Goal: Task Accomplishment & Management: Complete application form

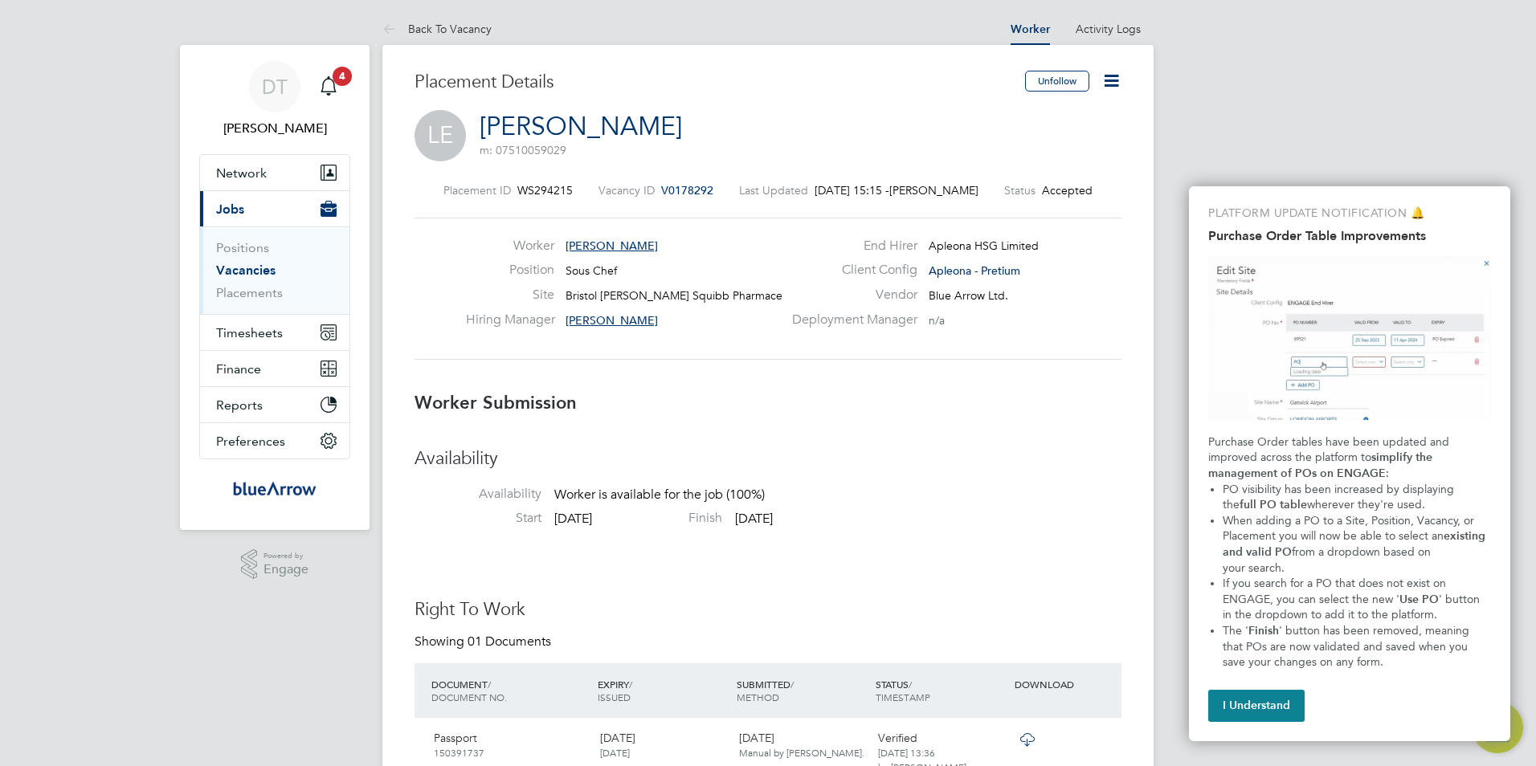
click at [1114, 84] on icon at bounding box center [1112, 81] width 20 height 20
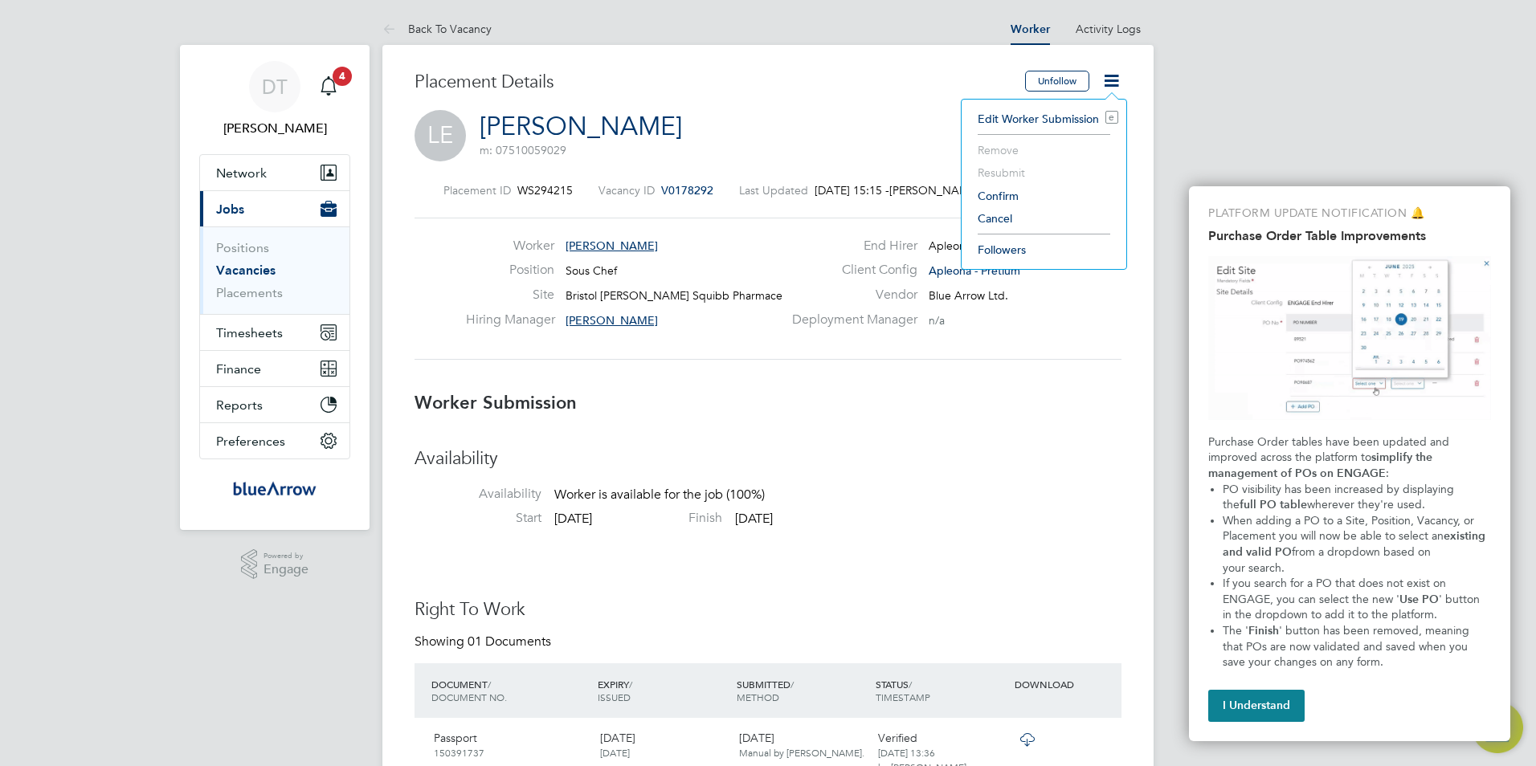
click at [1012, 199] on li "Confirm" at bounding box center [1044, 196] width 149 height 22
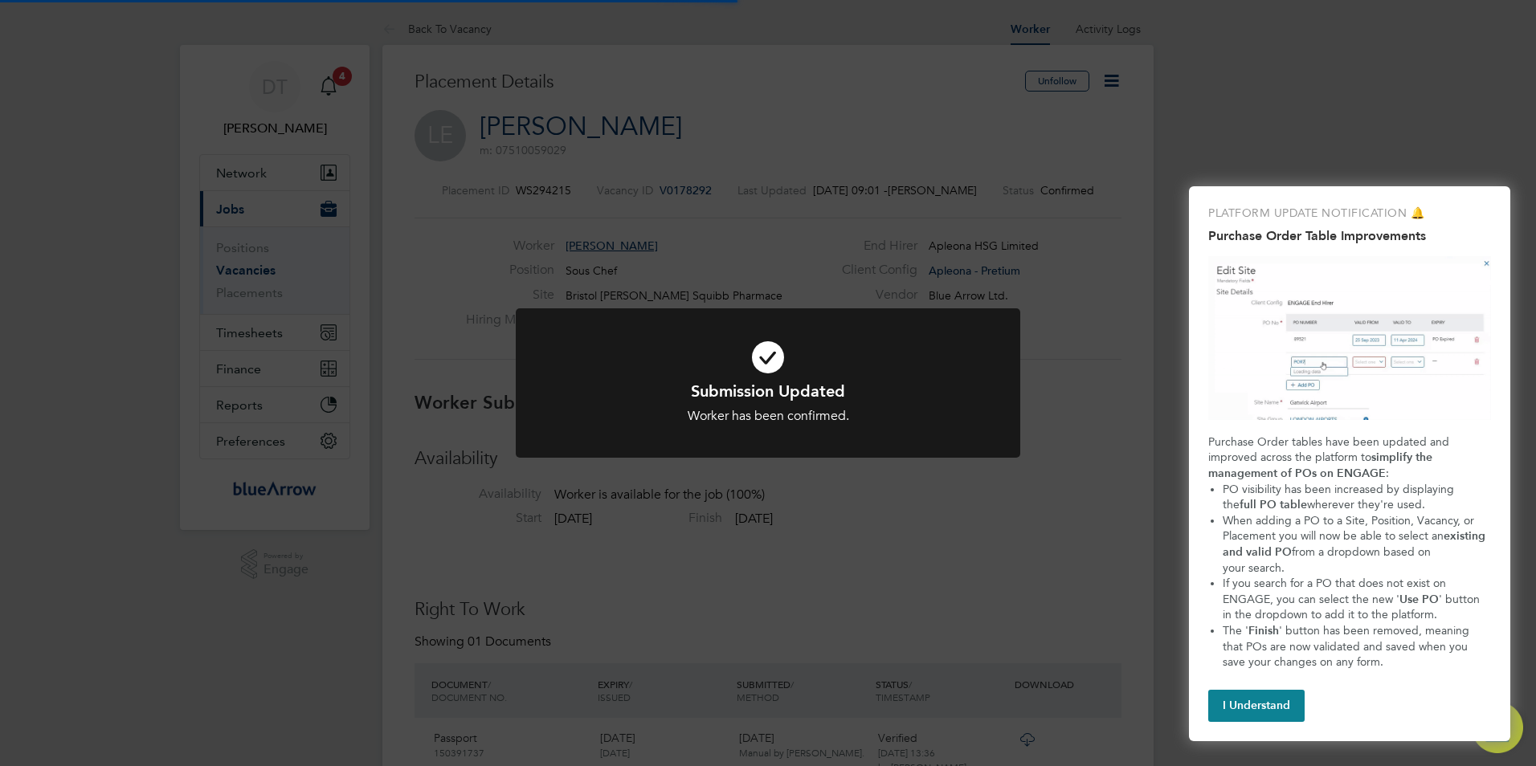
scroll to position [8, 8]
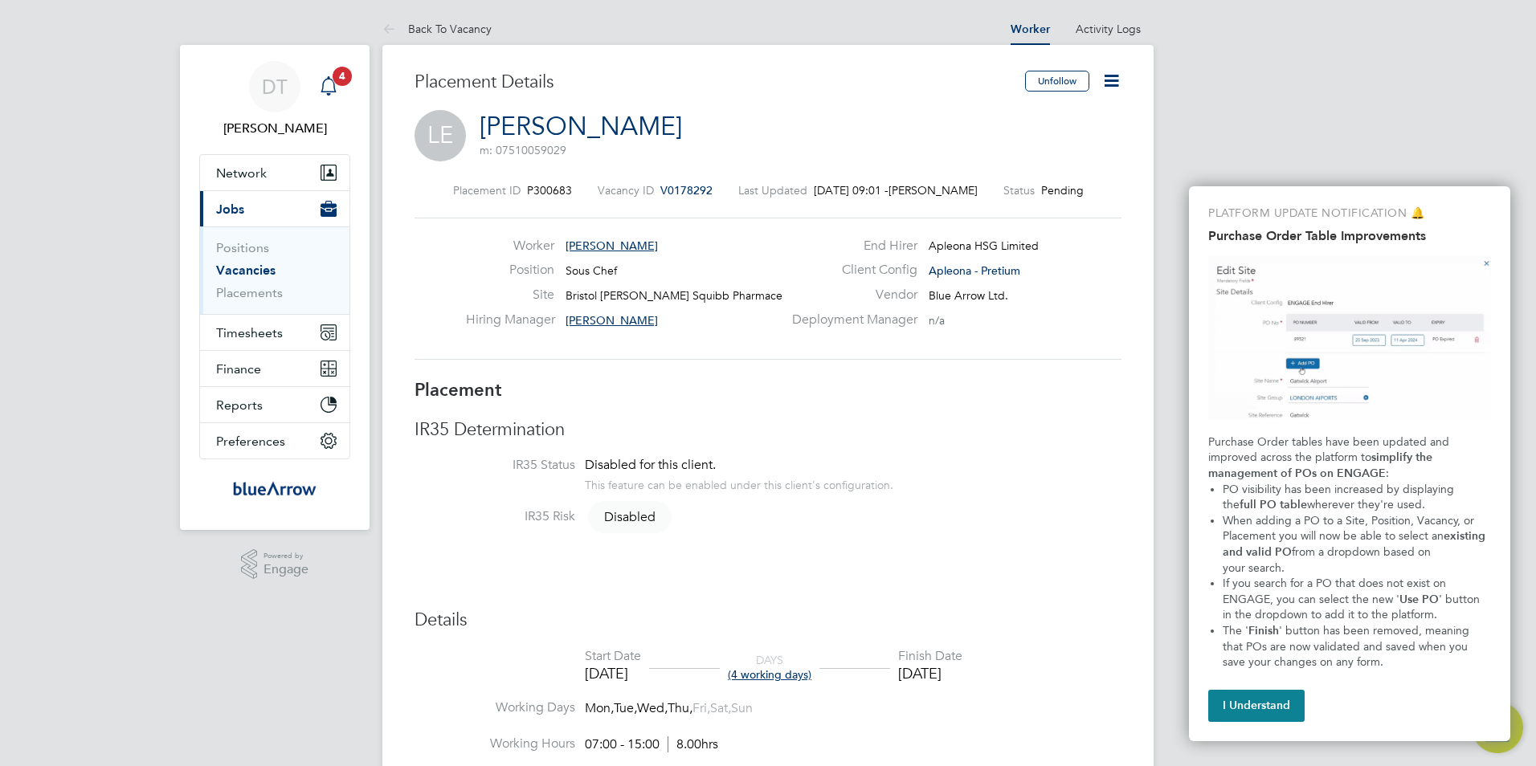
click at [348, 71] on span "4" at bounding box center [342, 76] width 19 height 19
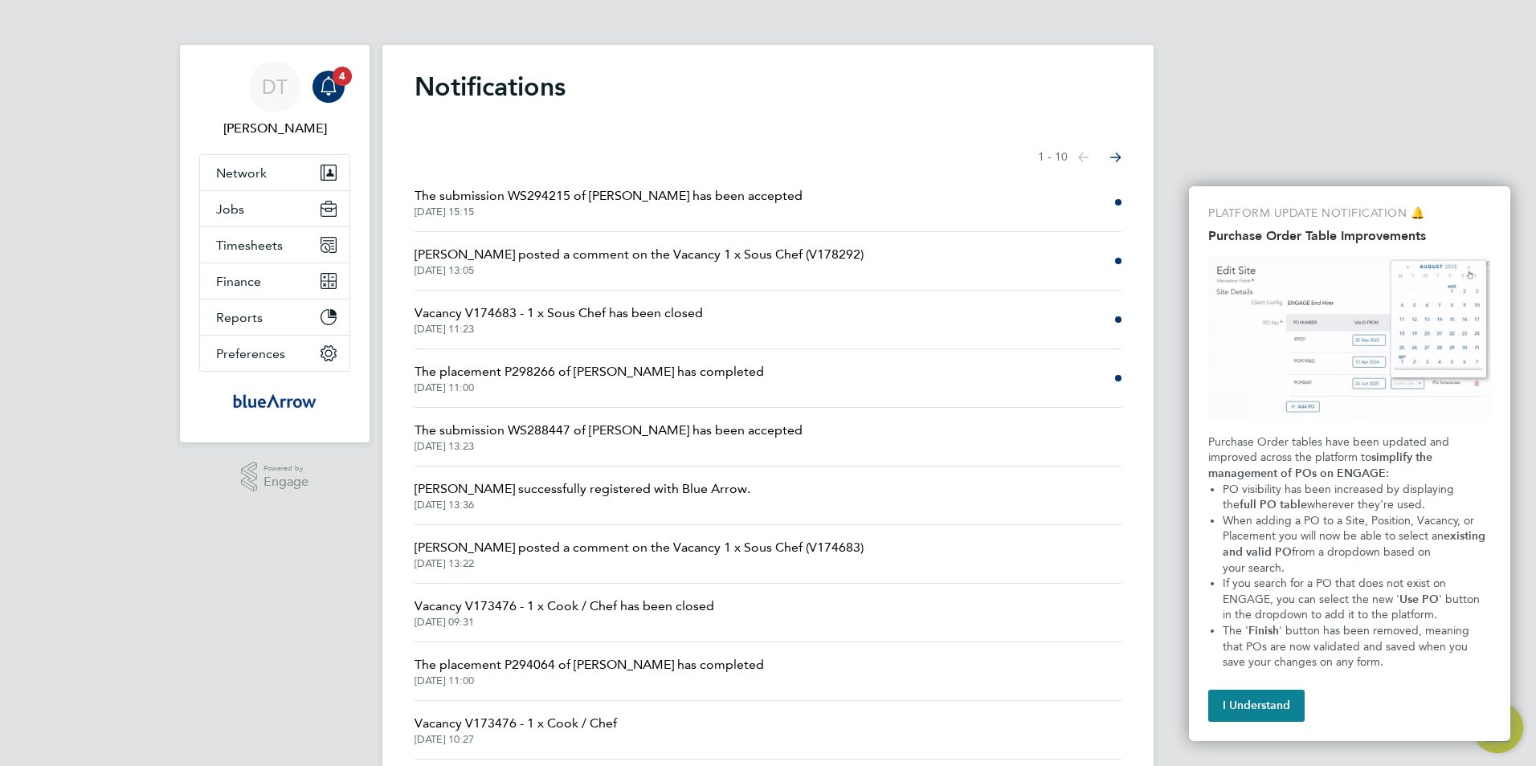
click at [623, 373] on span "The placement P298266 of [PERSON_NAME] has completed" at bounding box center [589, 371] width 349 height 19
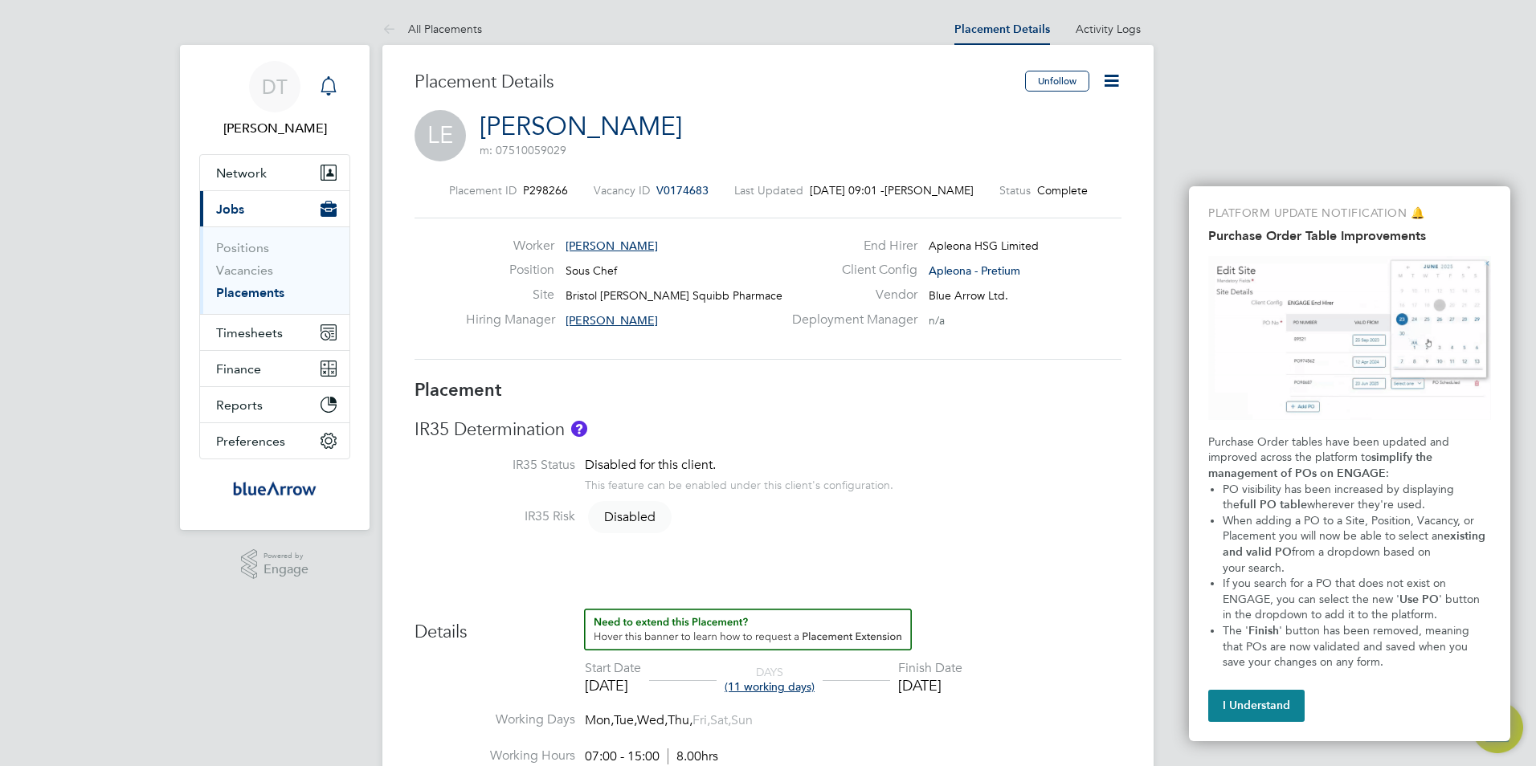
click at [326, 90] on icon "Main navigation" at bounding box center [328, 85] width 19 height 19
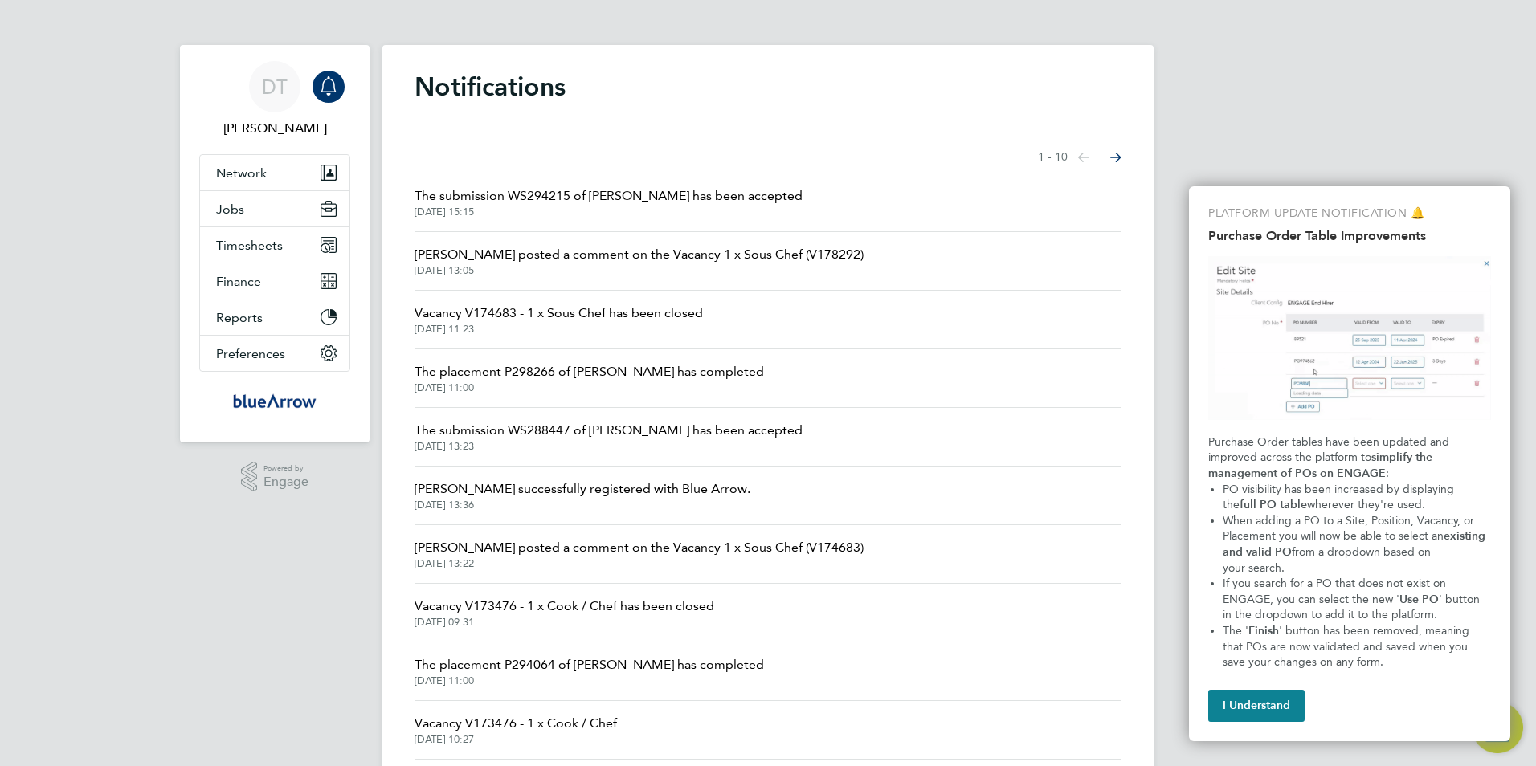
click at [626, 255] on span "[PERSON_NAME] posted a comment on the Vacancy 1 x Sous Chef (V178292)" at bounding box center [639, 254] width 449 height 19
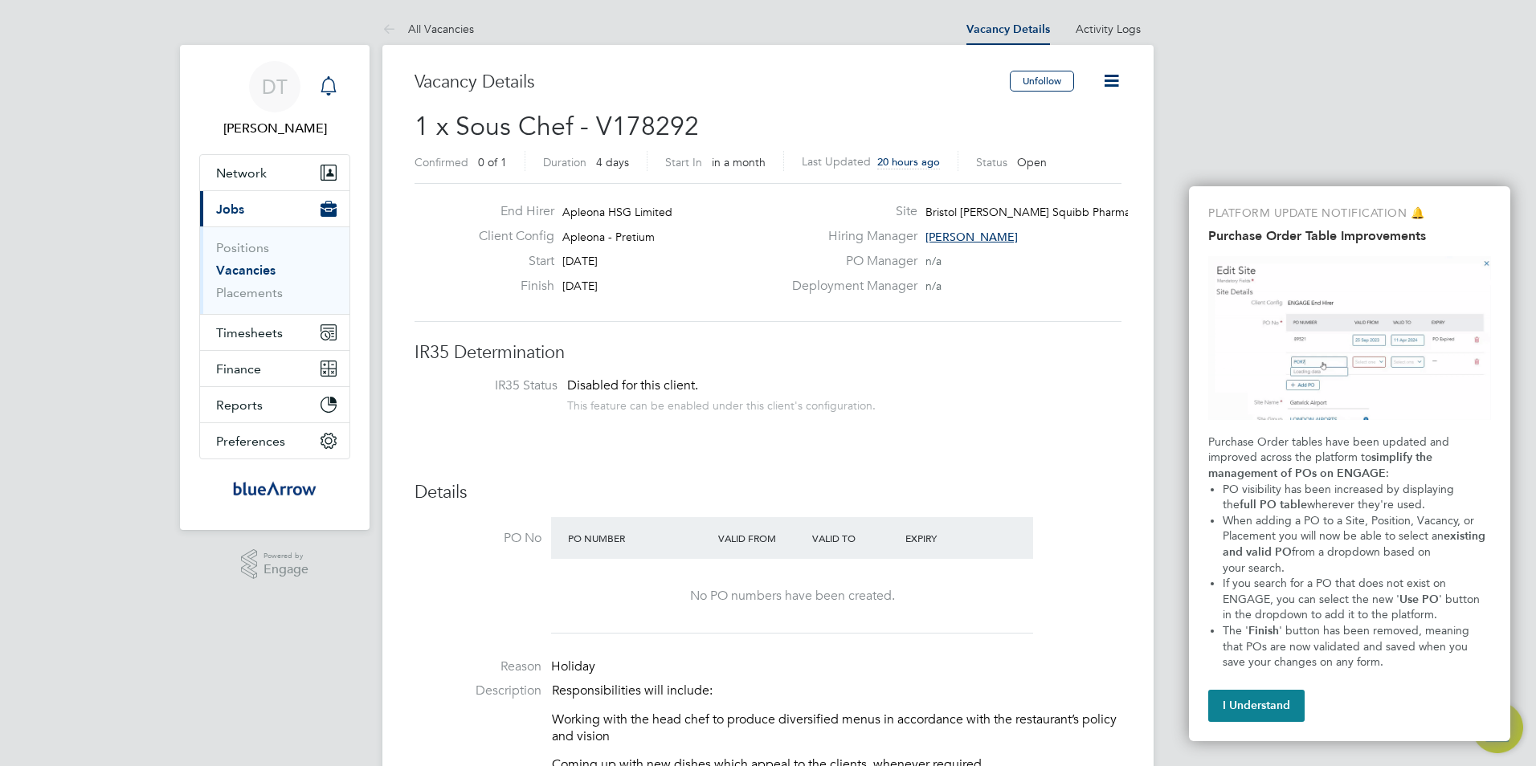
click at [332, 91] on icon "Main navigation" at bounding box center [328, 85] width 19 height 19
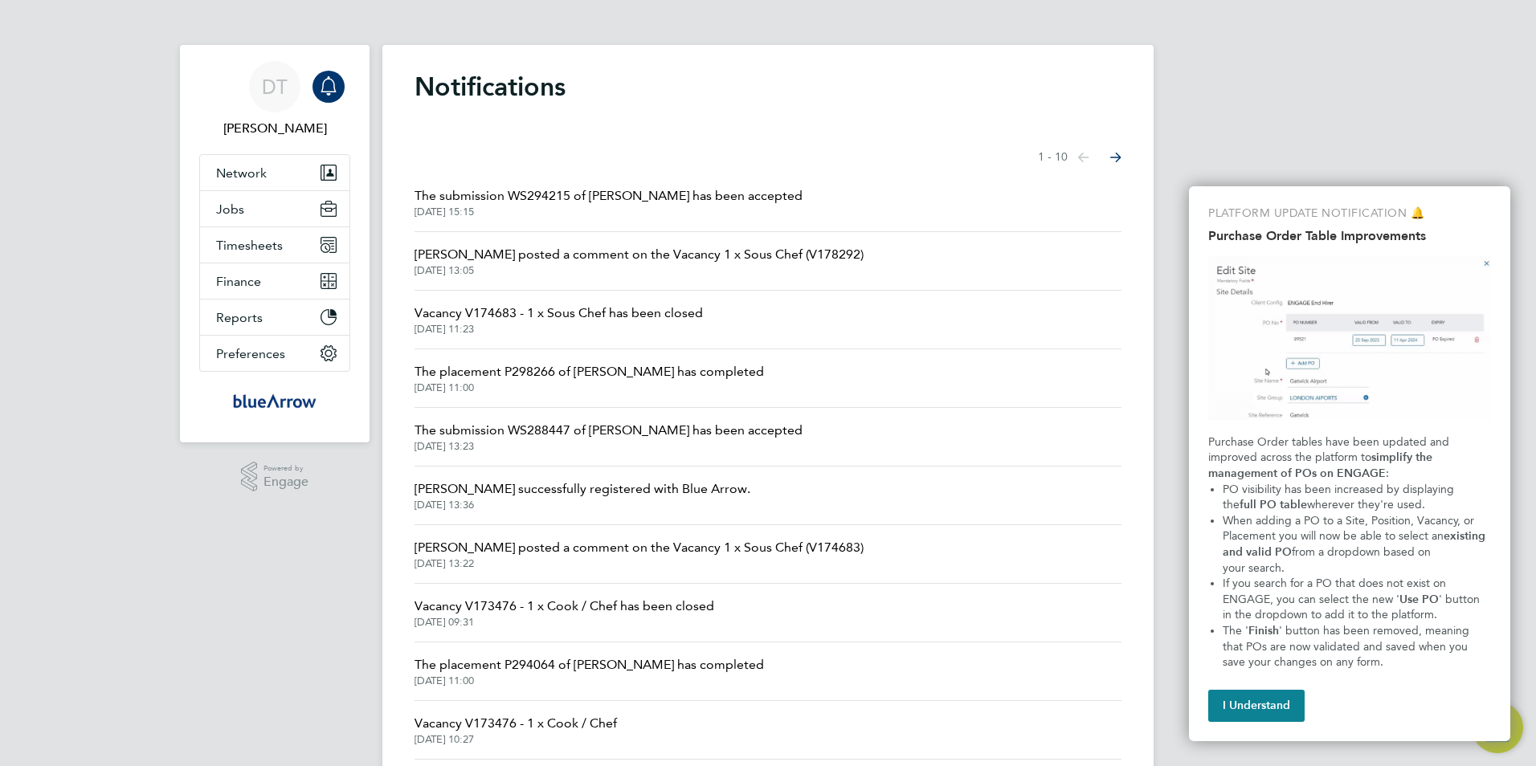
click at [566, 431] on span "The submission WS288447 of [PERSON_NAME] has been accepted" at bounding box center [609, 430] width 388 height 19
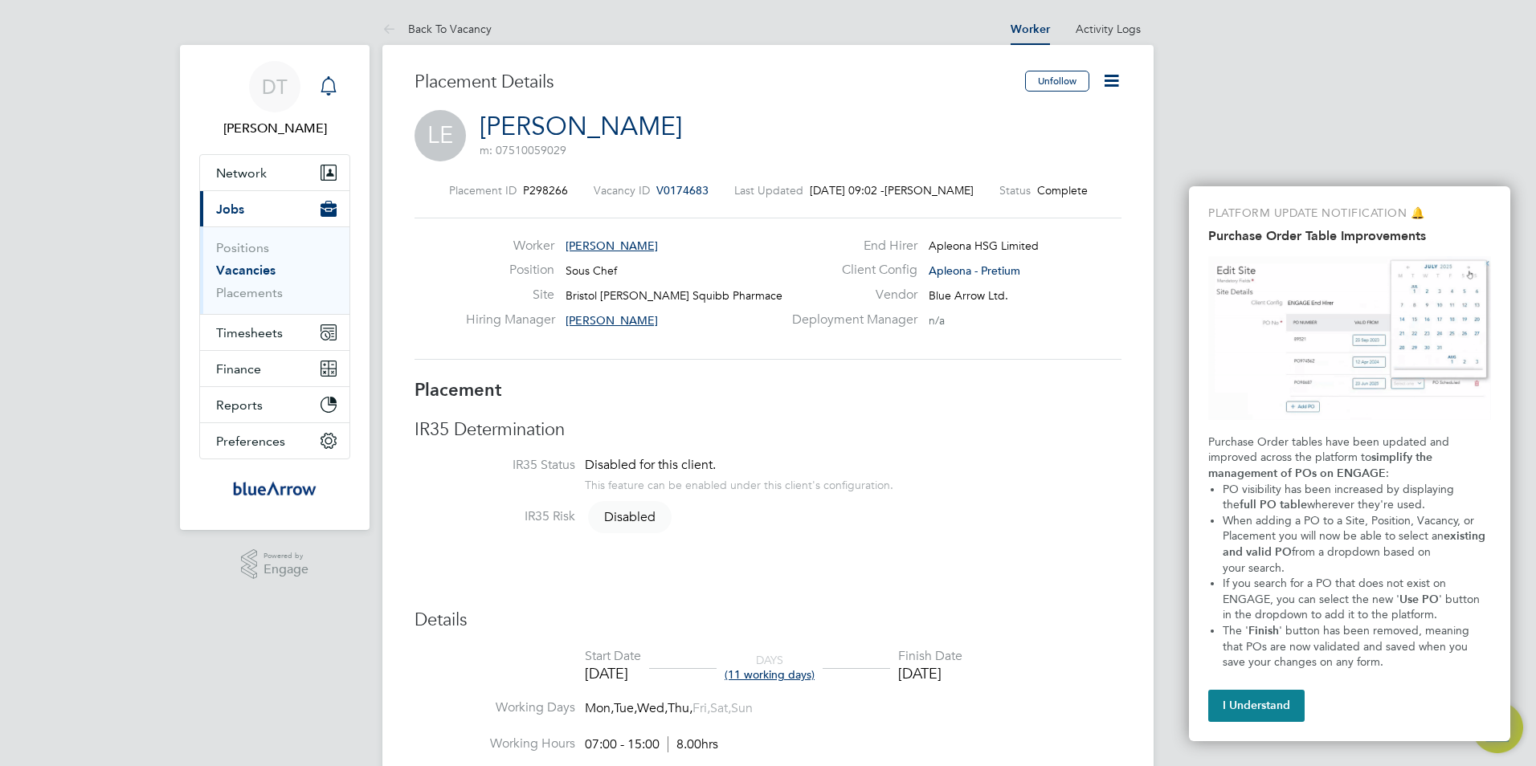
click at [330, 90] on icon "Main navigation" at bounding box center [328, 85] width 19 height 19
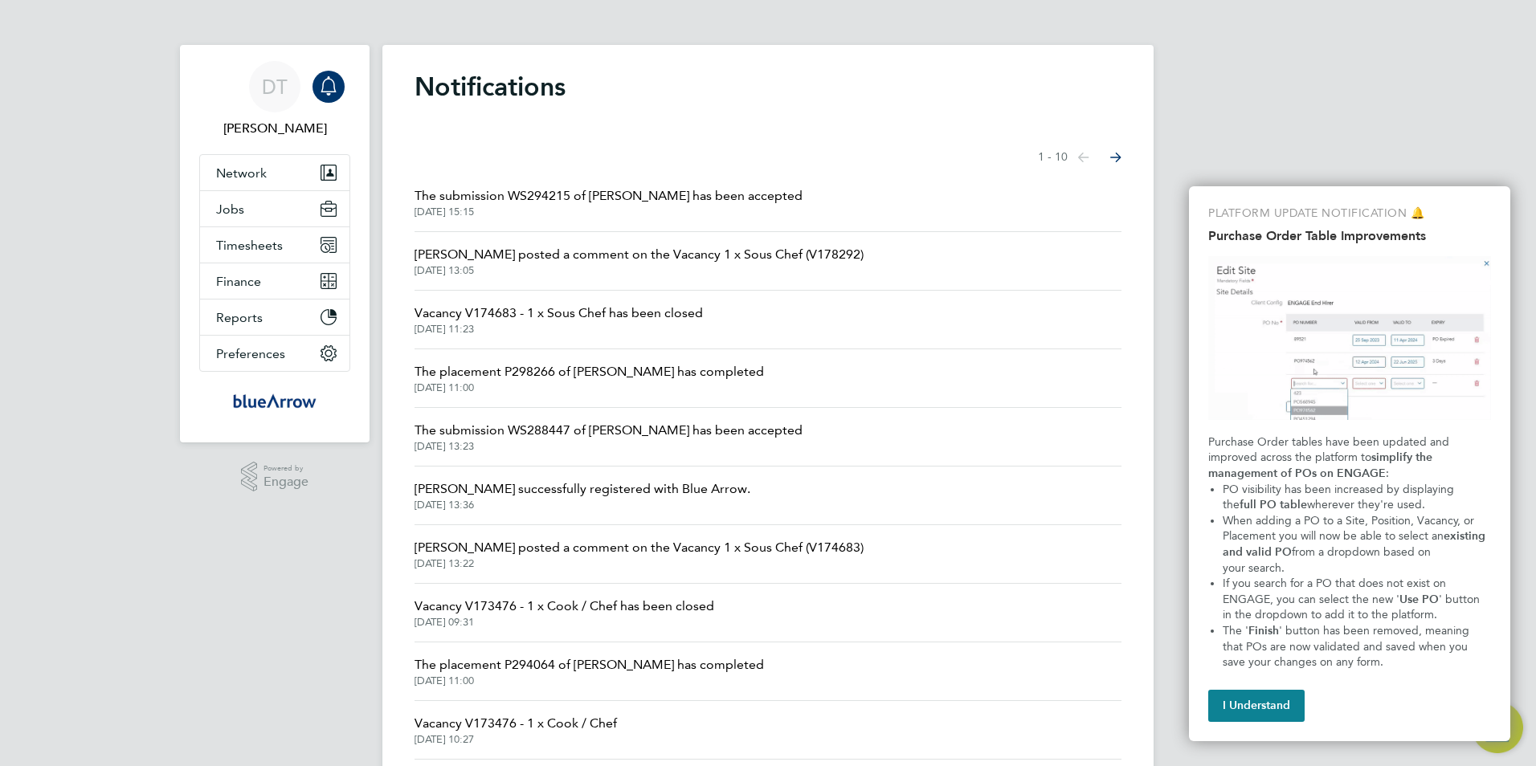
click at [580, 195] on span "The submission WS294215 of [PERSON_NAME] has been accepted" at bounding box center [609, 195] width 388 height 19
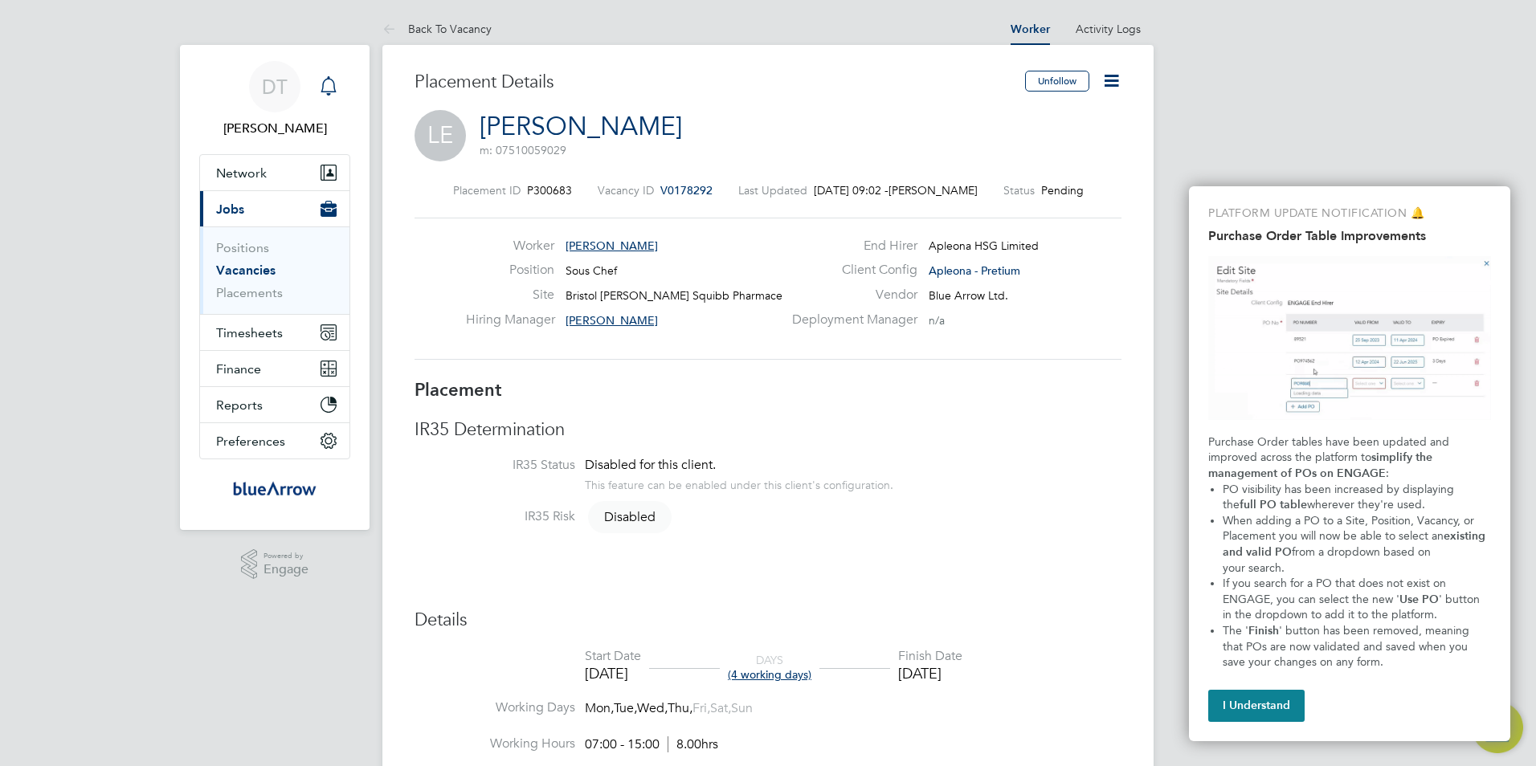
click at [328, 85] on icon "Main navigation" at bounding box center [328, 85] width 19 height 19
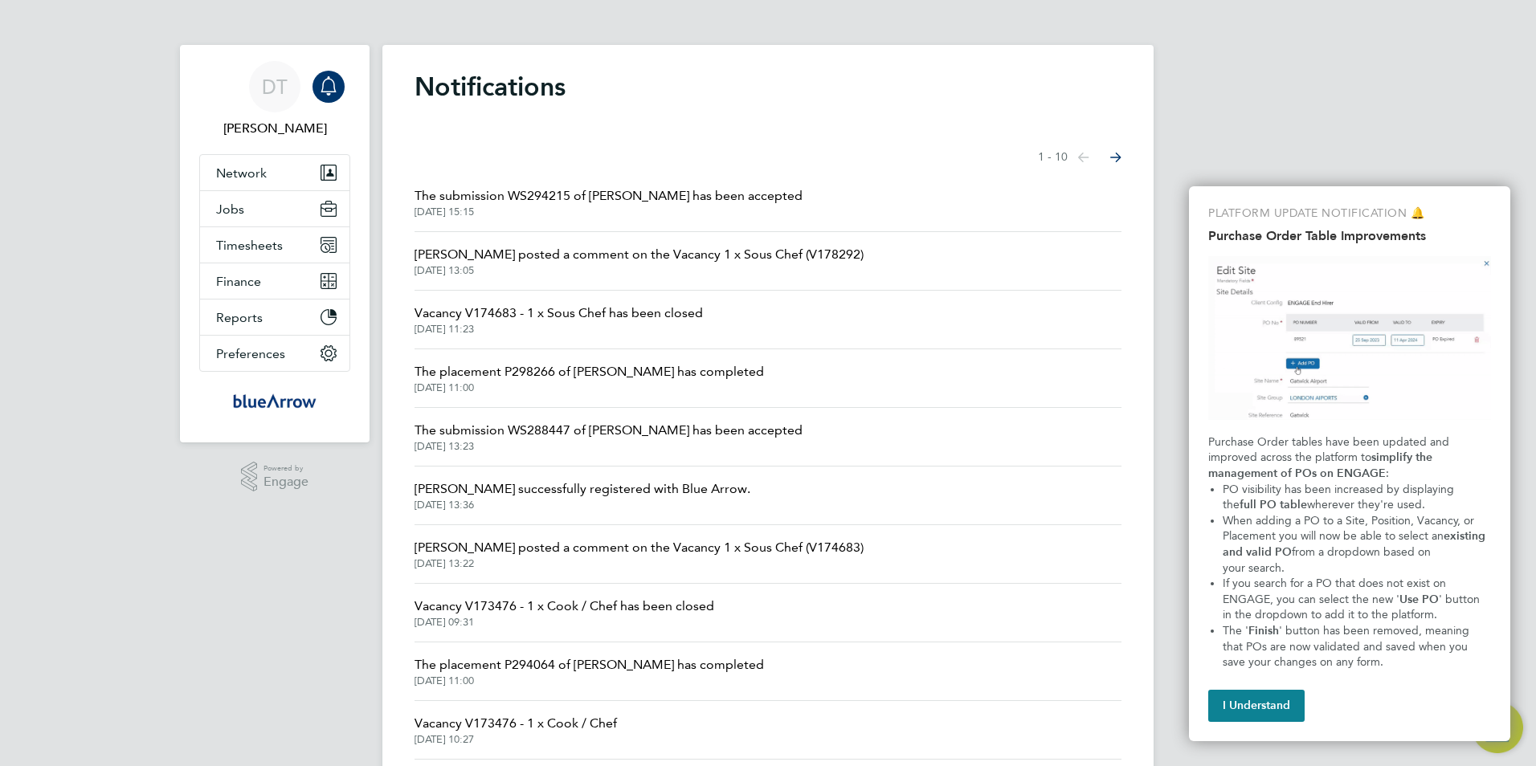
click at [608, 252] on span "[PERSON_NAME] posted a comment on the Vacancy 1 x Sous Chef (V178292)" at bounding box center [639, 254] width 449 height 19
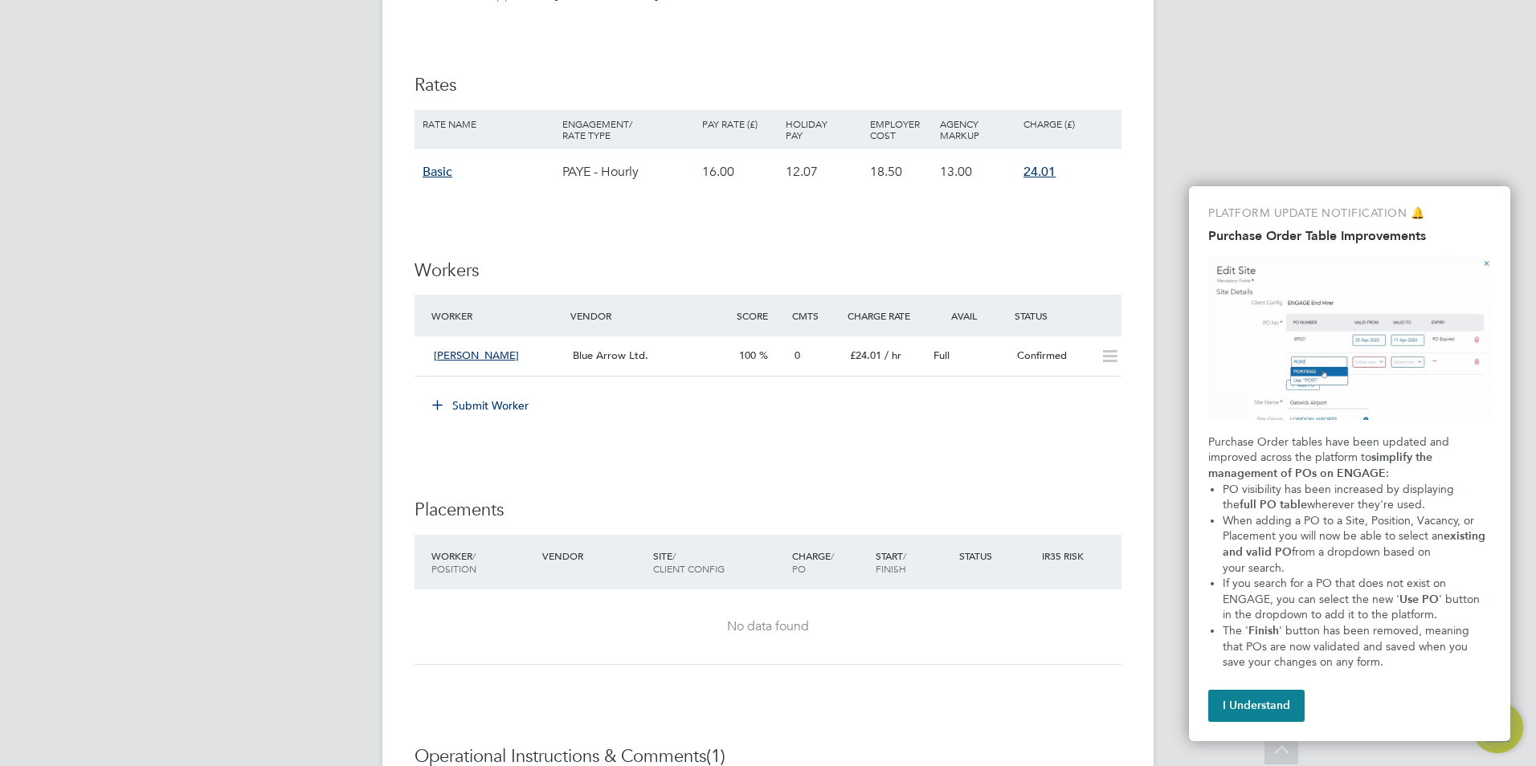
click at [463, 406] on button "Submit Worker" at bounding box center [481, 406] width 121 height 26
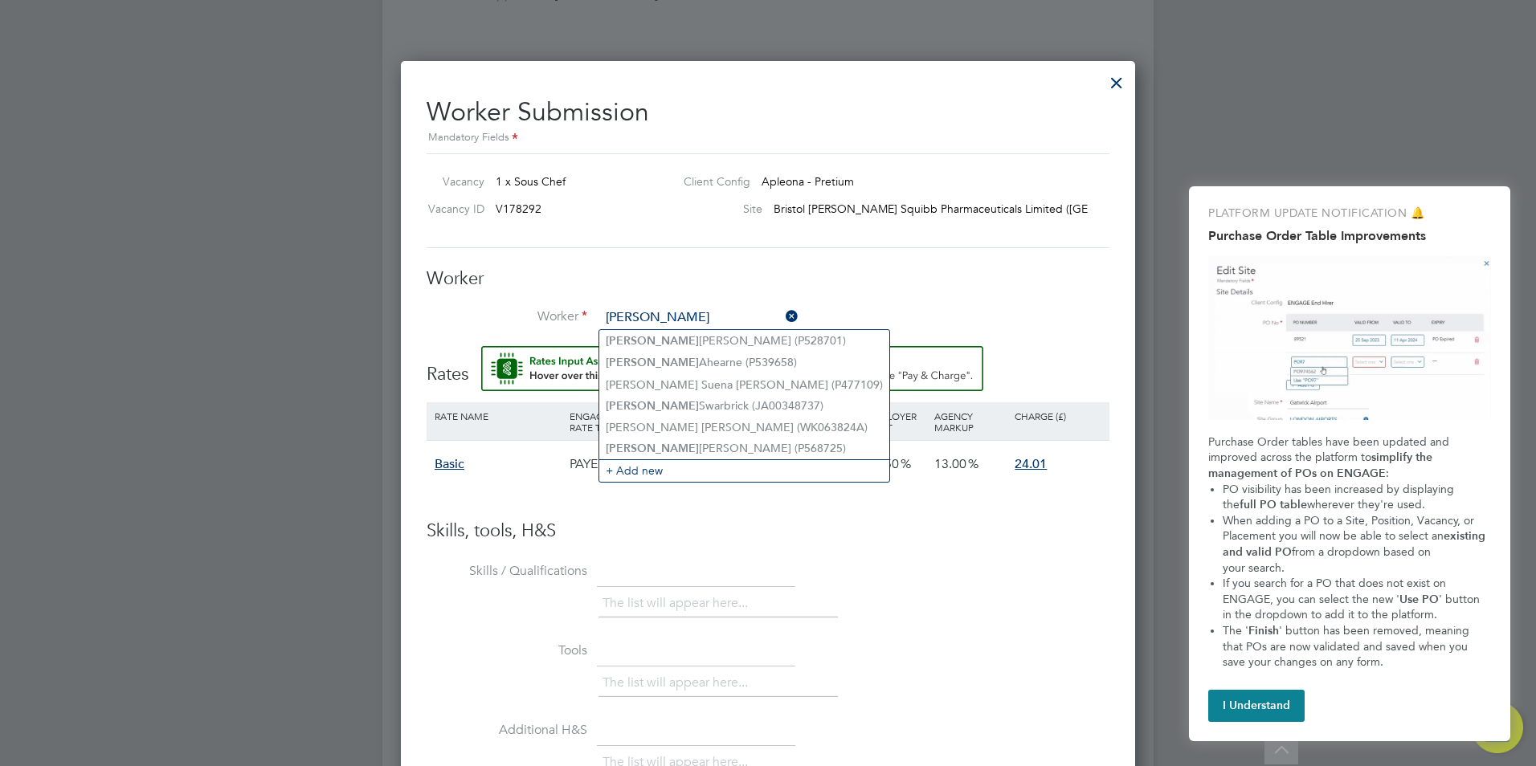
click at [672, 449] on li "[PERSON_NAME] (P568725)" at bounding box center [744, 449] width 290 height 22
type input "[PERSON_NAME] (P568725)"
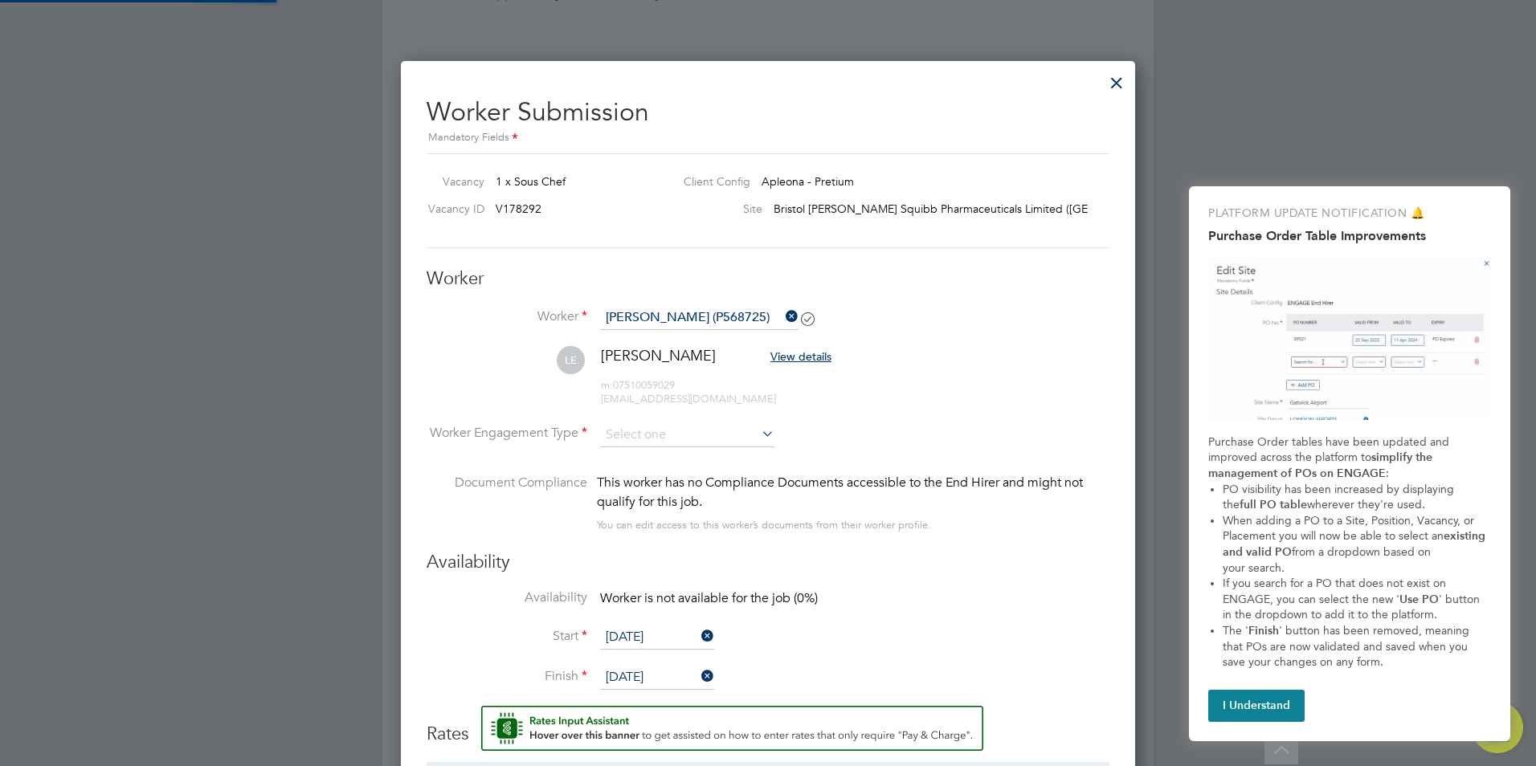
click at [758, 427] on icon at bounding box center [758, 434] width 0 height 22
click at [733, 431] on input at bounding box center [687, 435] width 174 height 24
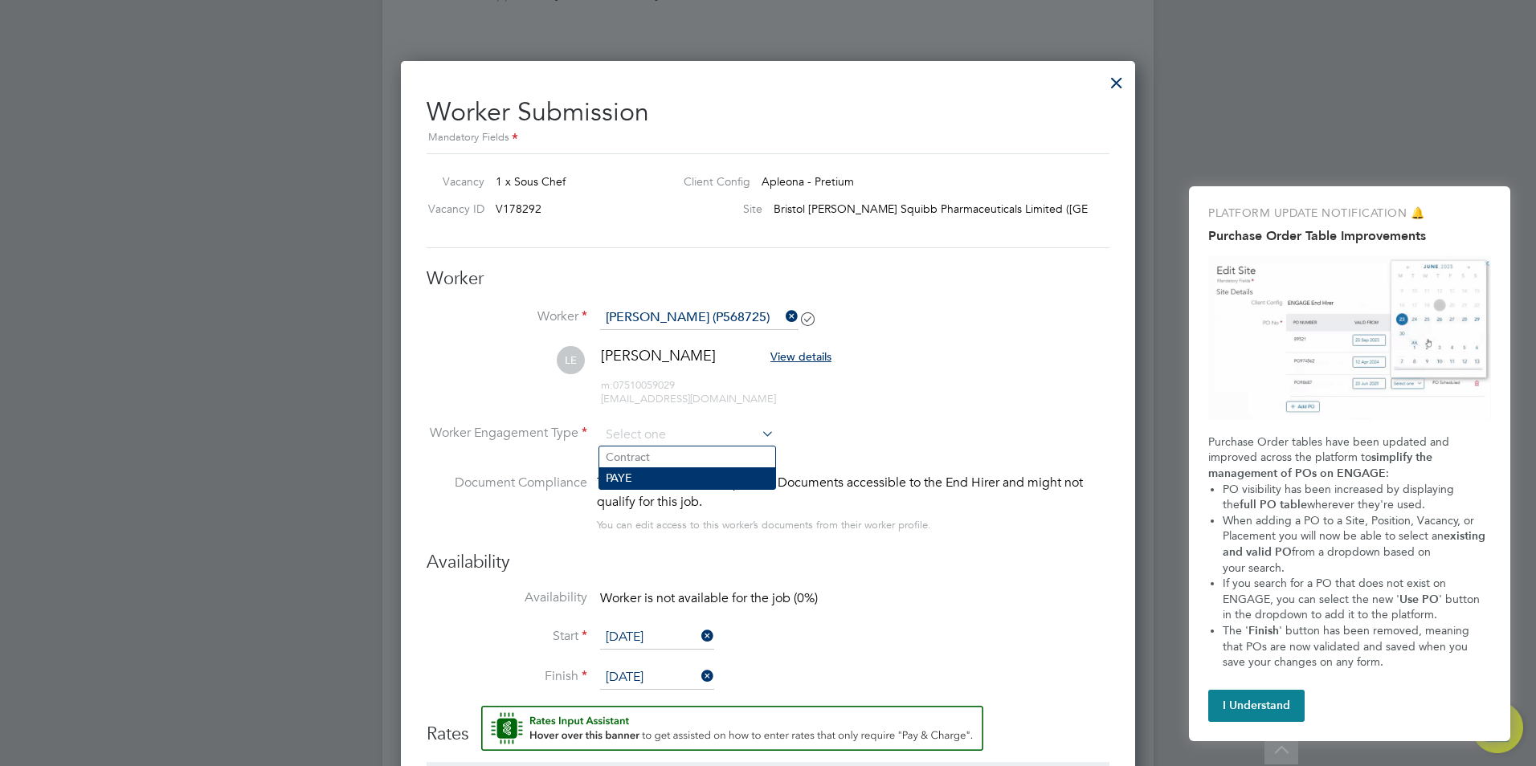
click at [653, 479] on li "PAYE" at bounding box center [687, 478] width 176 height 21
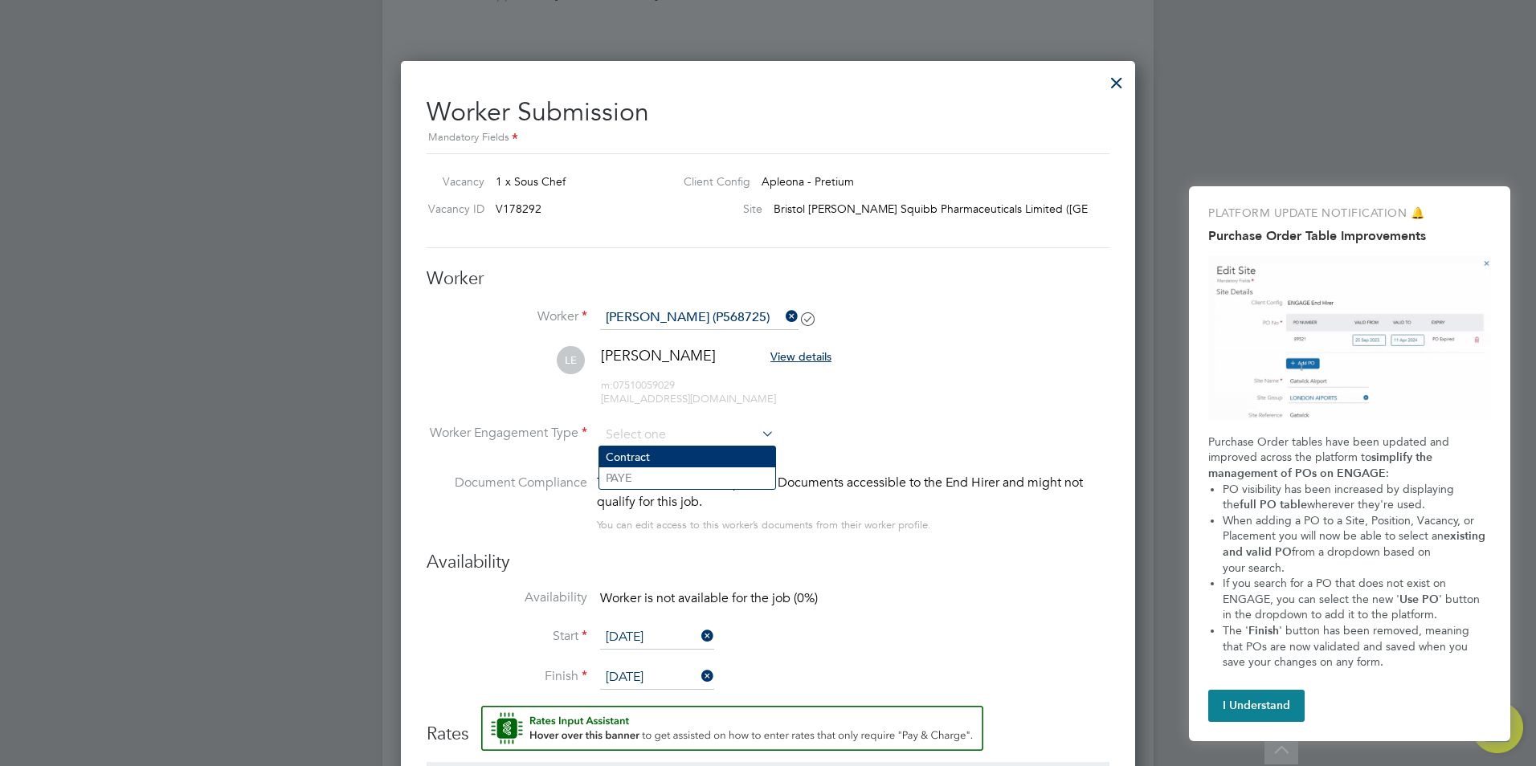
type input "PAYE"
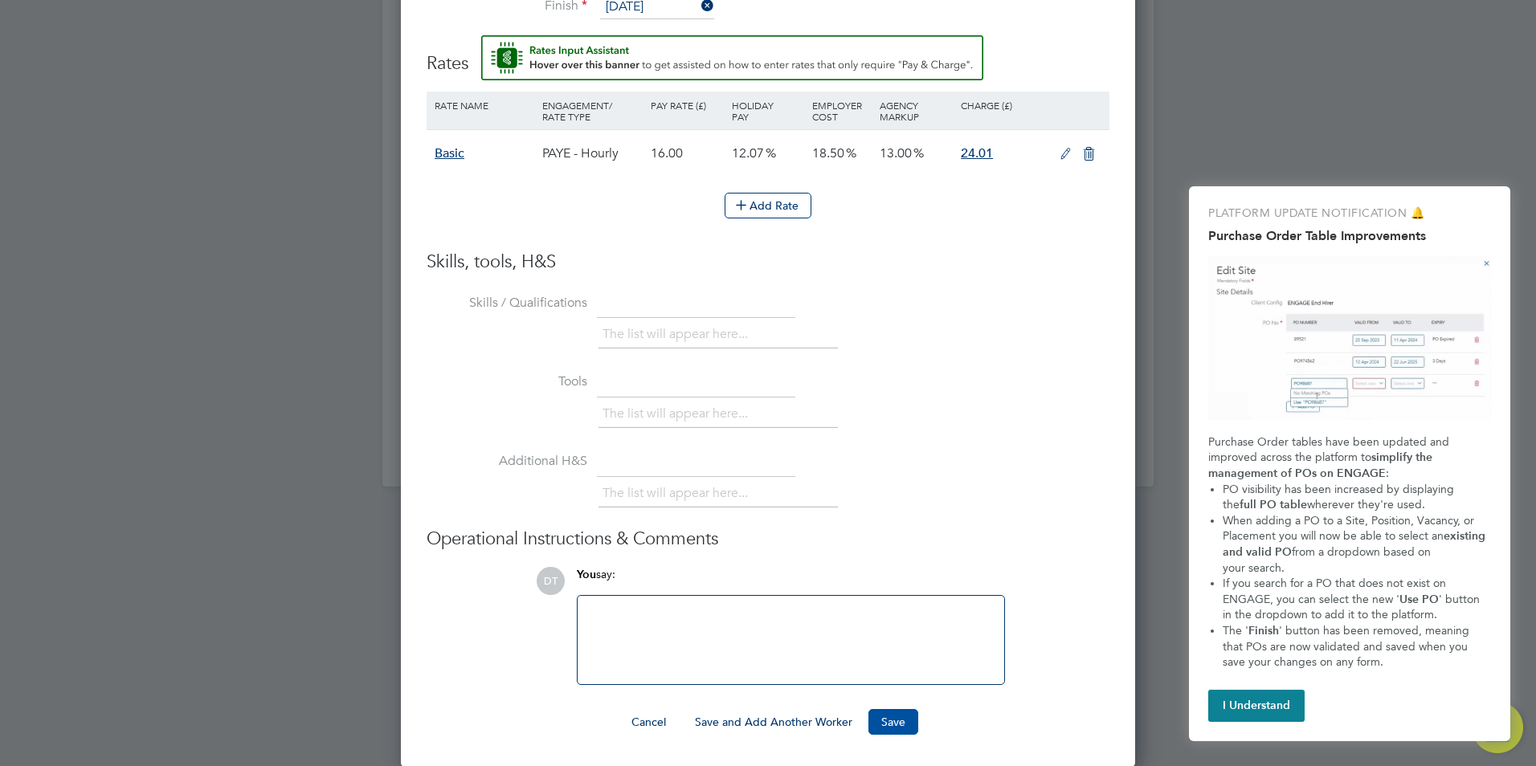
click at [896, 722] on button "Save" at bounding box center [894, 722] width 50 height 26
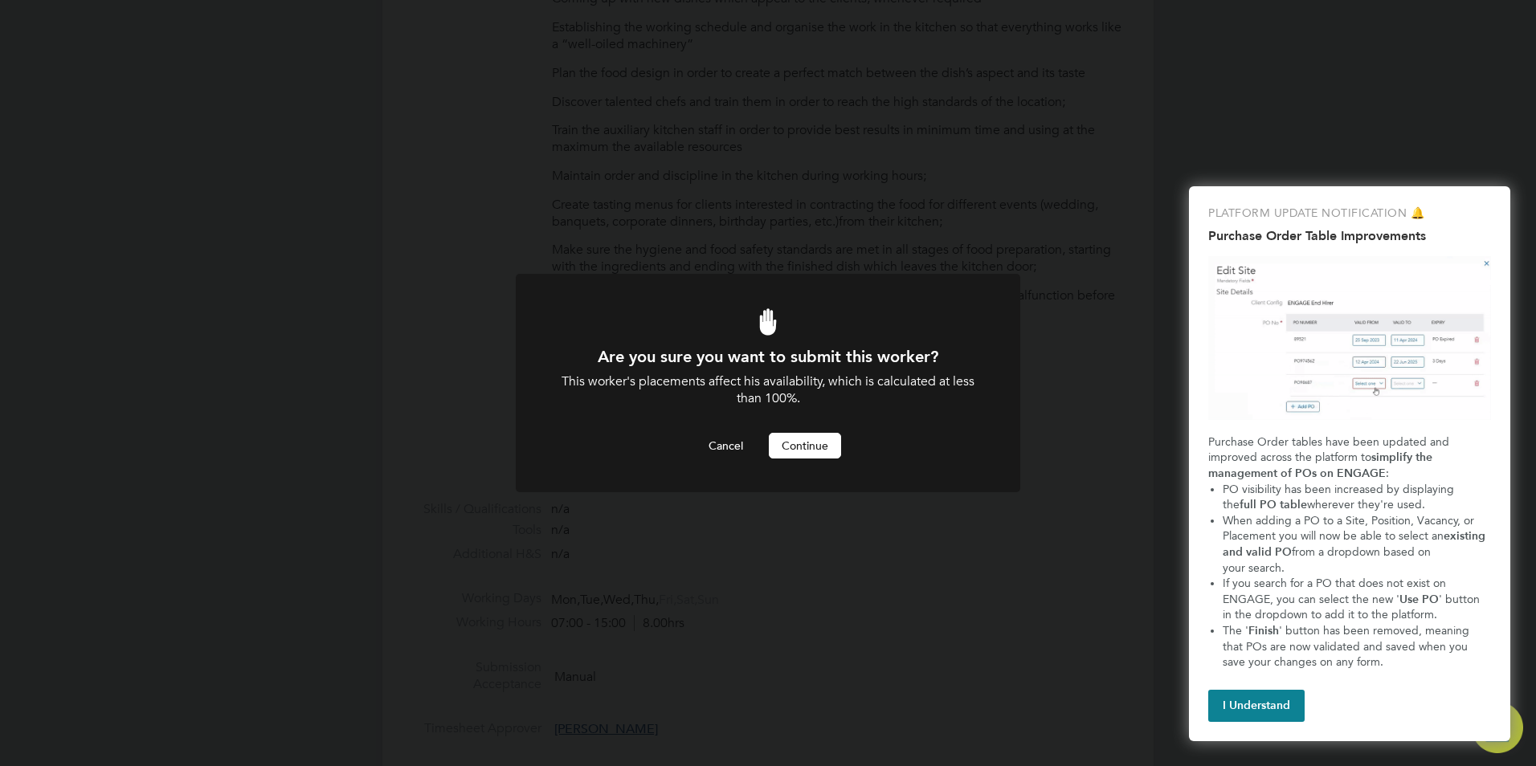
click at [795, 443] on button "Continue" at bounding box center [805, 446] width 72 height 26
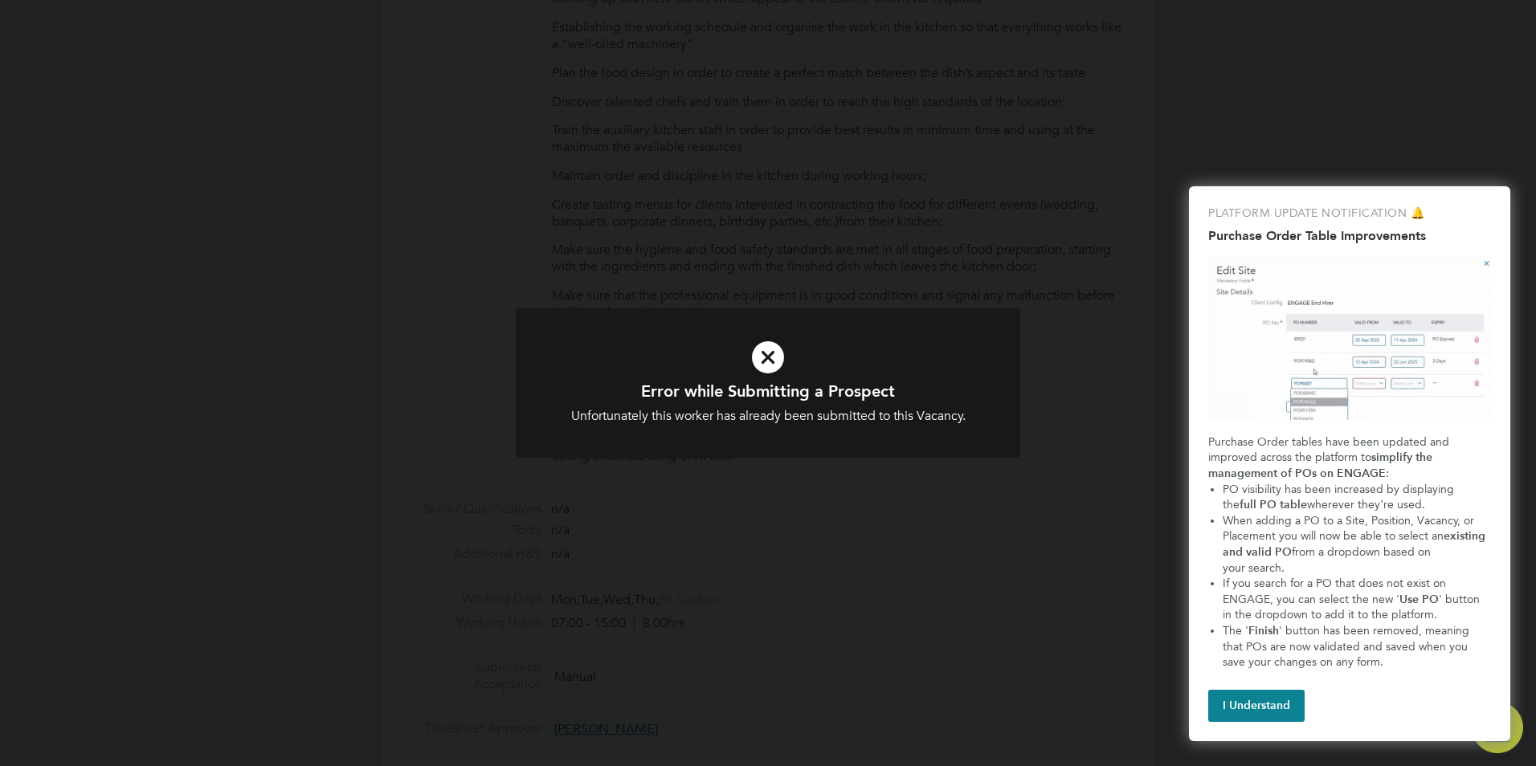
click at [767, 352] on icon at bounding box center [768, 357] width 418 height 63
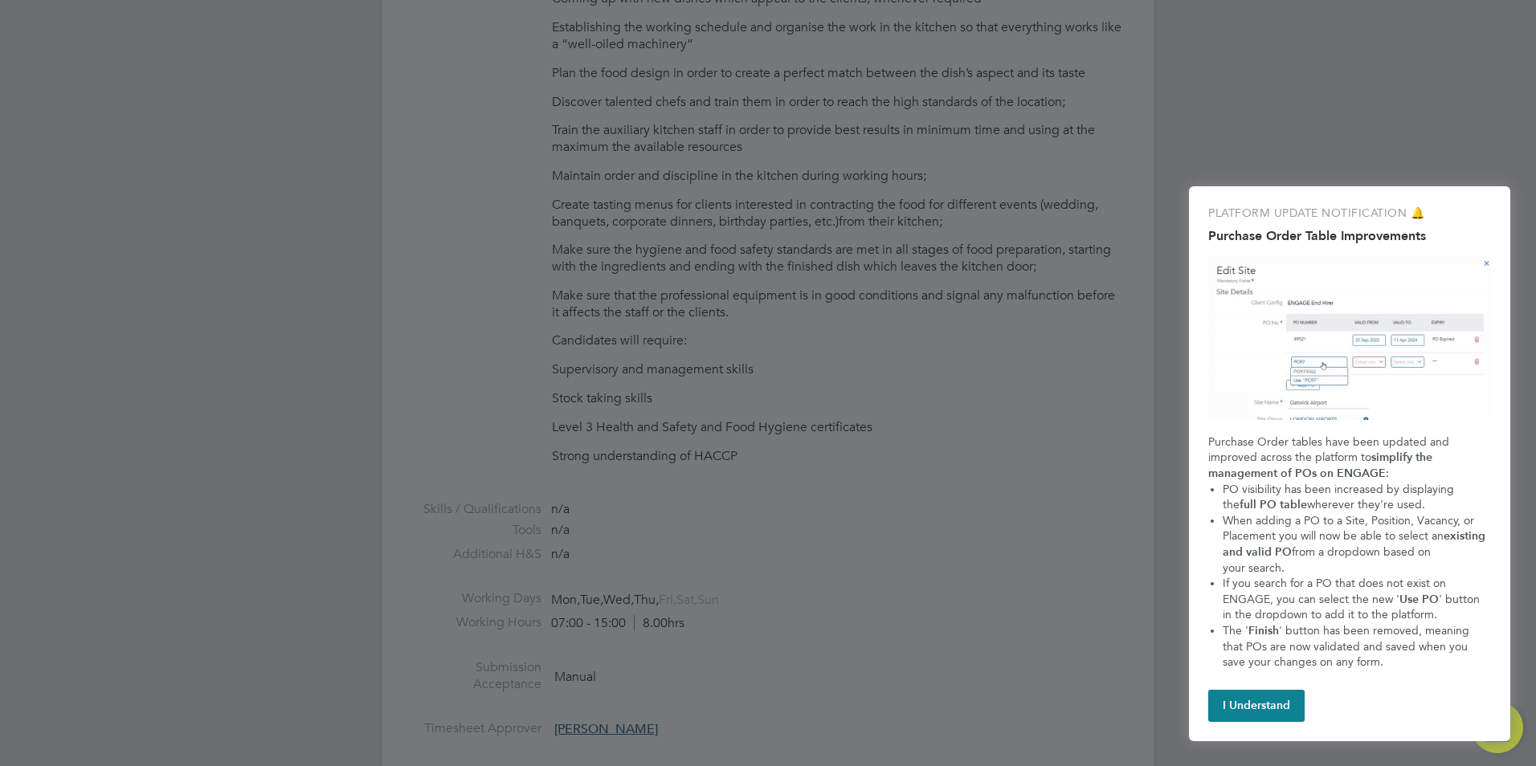
click at [914, 557] on div at bounding box center [768, 383] width 1536 height 766
click at [937, 491] on div at bounding box center [768, 383] width 1536 height 766
click at [946, 481] on div at bounding box center [768, 383] width 1536 height 766
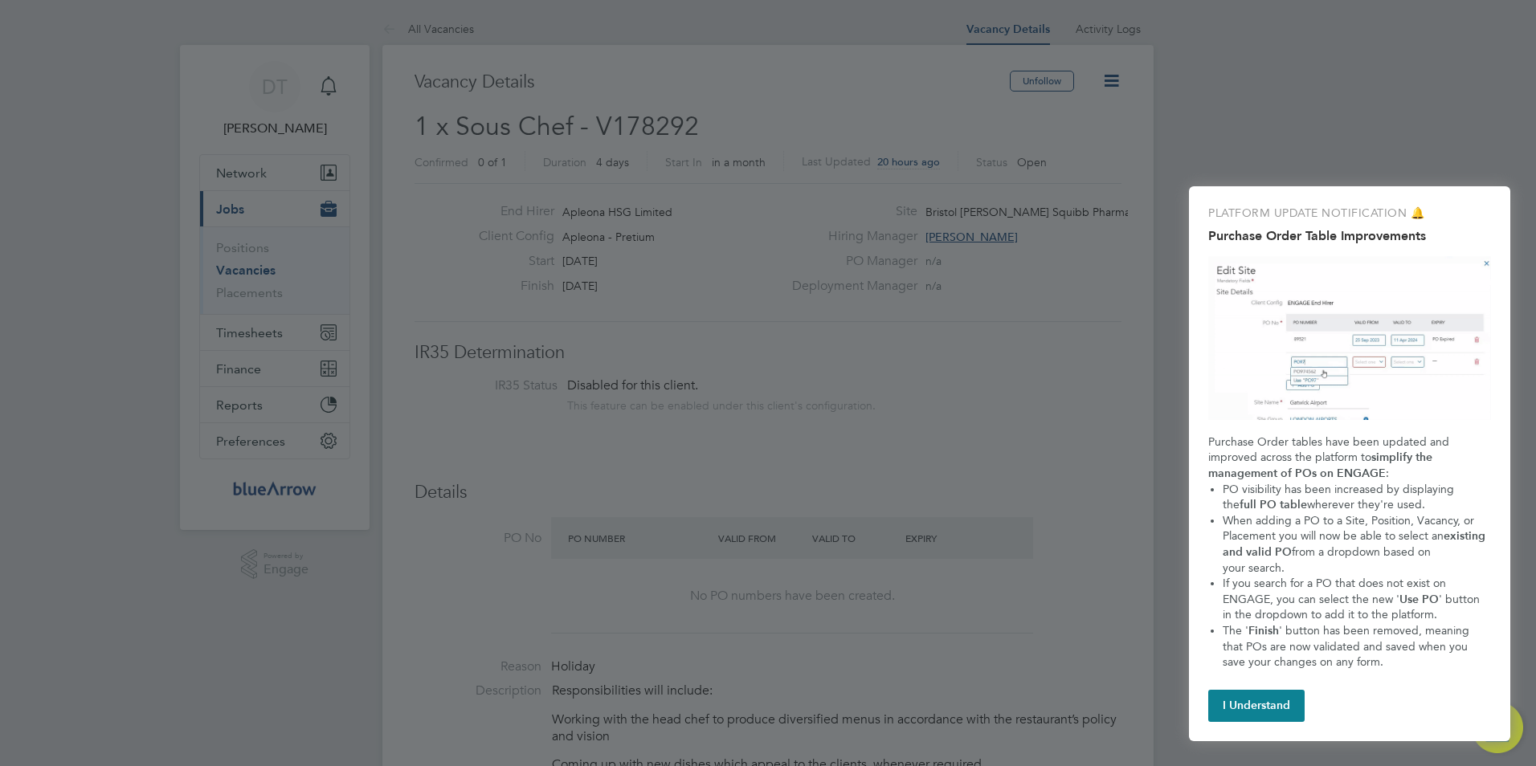
click at [1235, 95] on div at bounding box center [768, 383] width 1536 height 766
click at [397, 193] on div at bounding box center [768, 383] width 1536 height 766
drag, startPoint x: 1276, startPoint y: 707, endPoint x: 1265, endPoint y: 692, distance: 19.0
click at [1274, 707] on button "I Understand" at bounding box center [1256, 706] width 96 height 32
